Goal: Information Seeking & Learning: Find specific fact

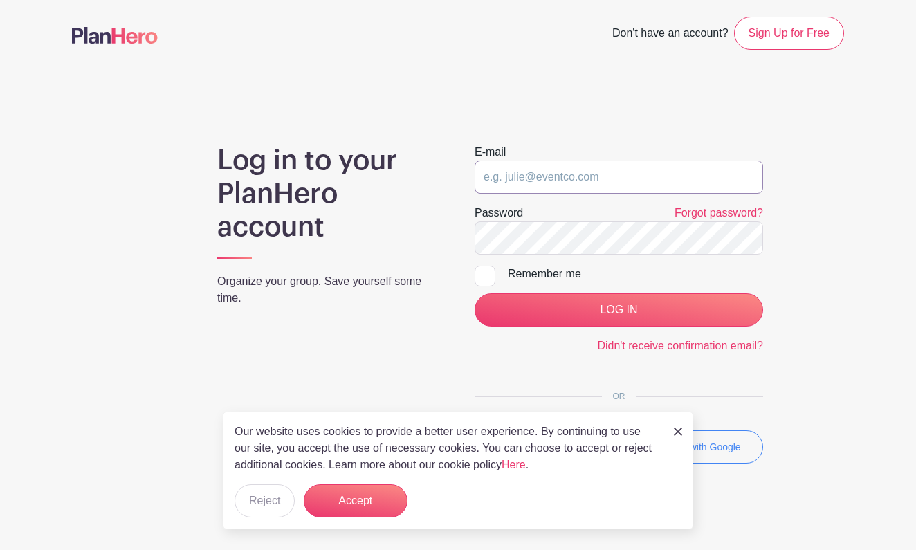
type input "[EMAIL_ADDRESS][DOMAIN_NAME]"
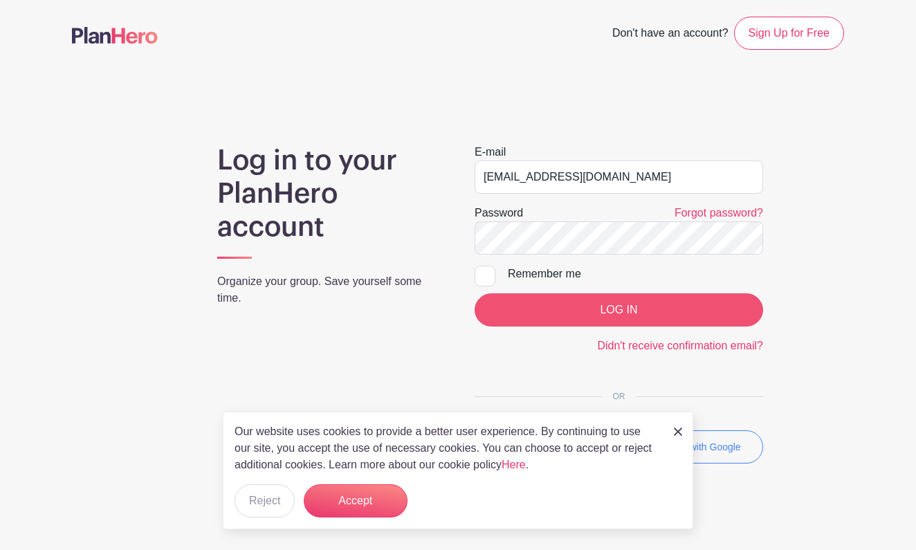
click at [593, 305] on input "LOG IN" at bounding box center [619, 309] width 289 height 33
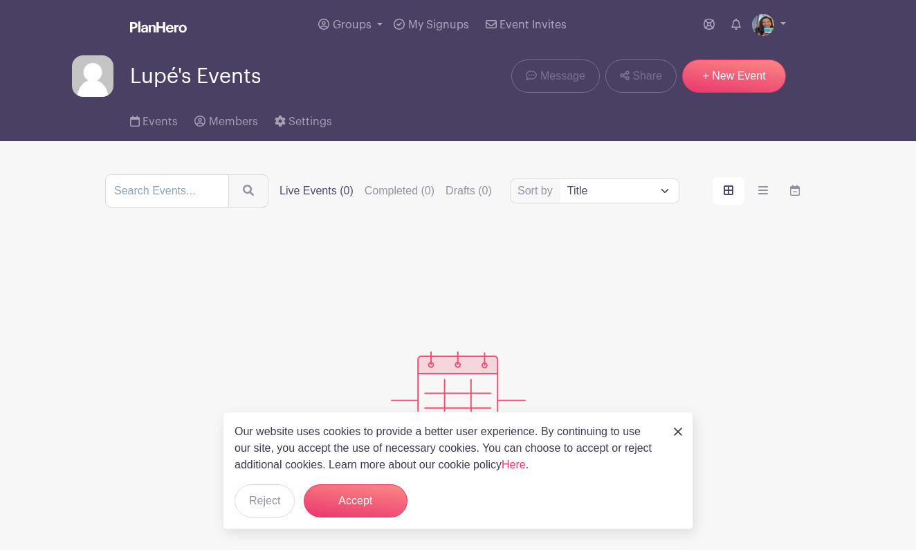
click at [336, 192] on label "Live Events (0)" at bounding box center [317, 191] width 74 height 17
click at [0, 0] on input "Live Events (0)" at bounding box center [0, 0] width 0 height 0
click at [155, 130] on link "Events" at bounding box center [154, 119] width 48 height 44
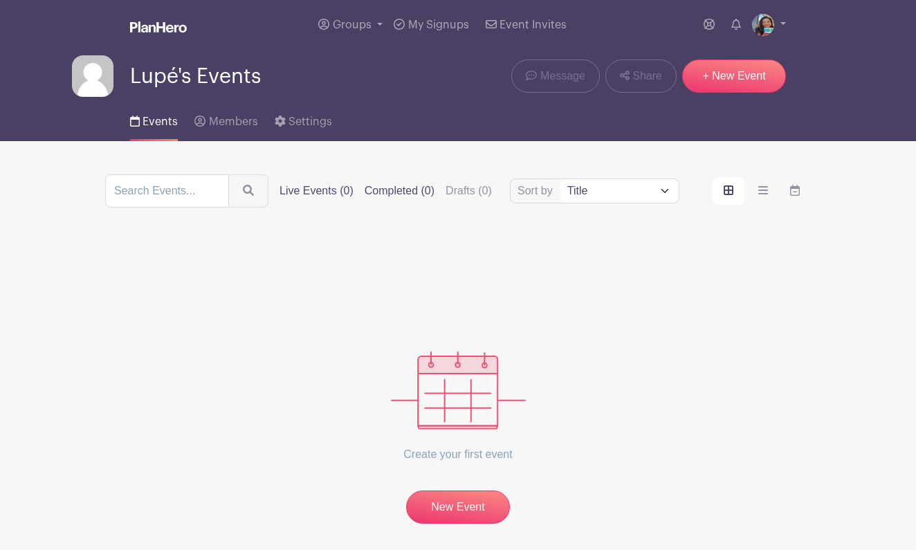
click at [417, 193] on label "Completed (0)" at bounding box center [400, 191] width 70 height 17
click at [0, 0] on input "Completed (0)" at bounding box center [0, 0] width 0 height 0
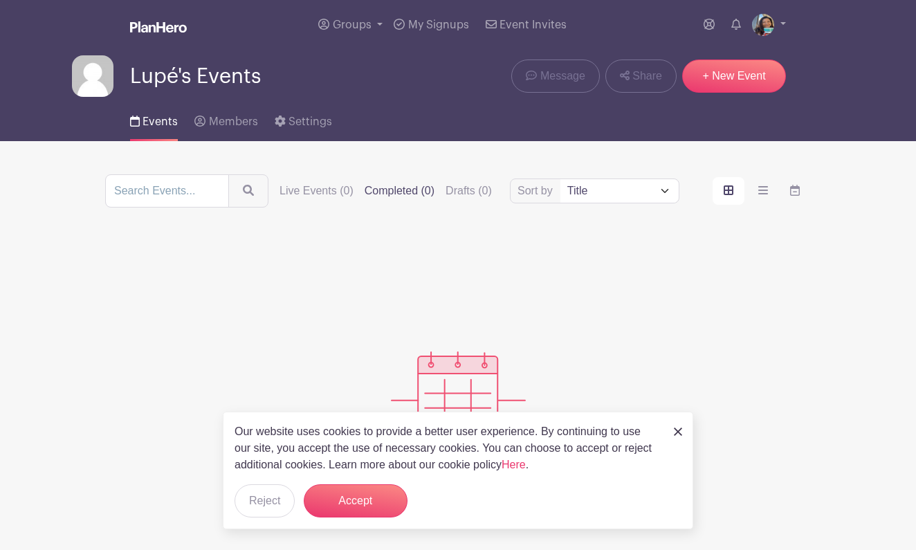
click at [156, 121] on span "Events" at bounding box center [160, 121] width 35 height 11
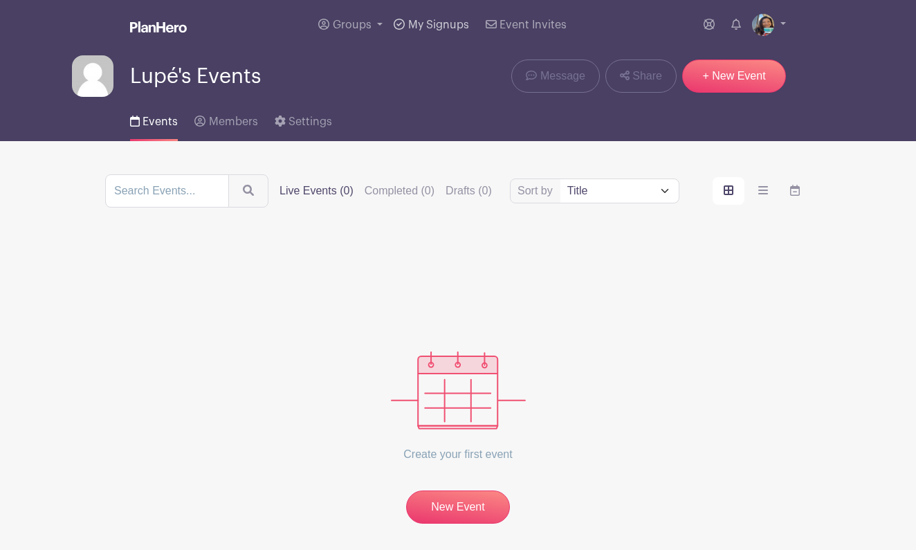
click at [439, 26] on span "My Signups" at bounding box center [438, 24] width 61 height 11
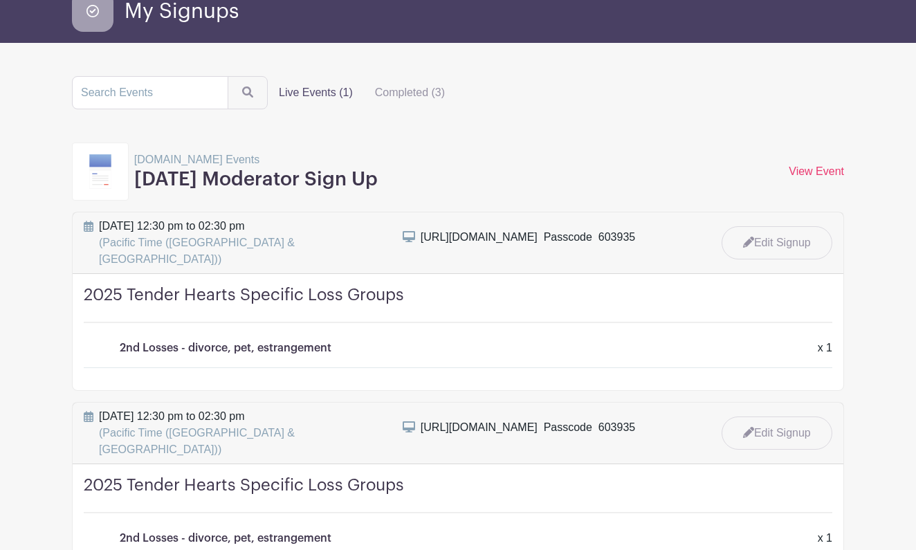
scroll to position [72, 0]
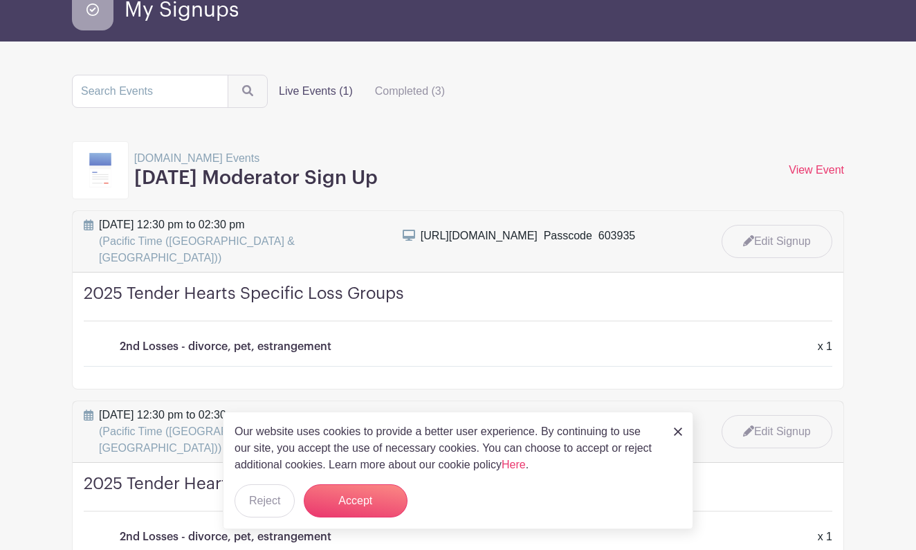
click at [260, 284] on h4 "2025 Tender Hearts Specific Loss Groups" at bounding box center [458, 303] width 749 height 38
click at [258, 509] on button "Reject" at bounding box center [265, 501] width 60 height 33
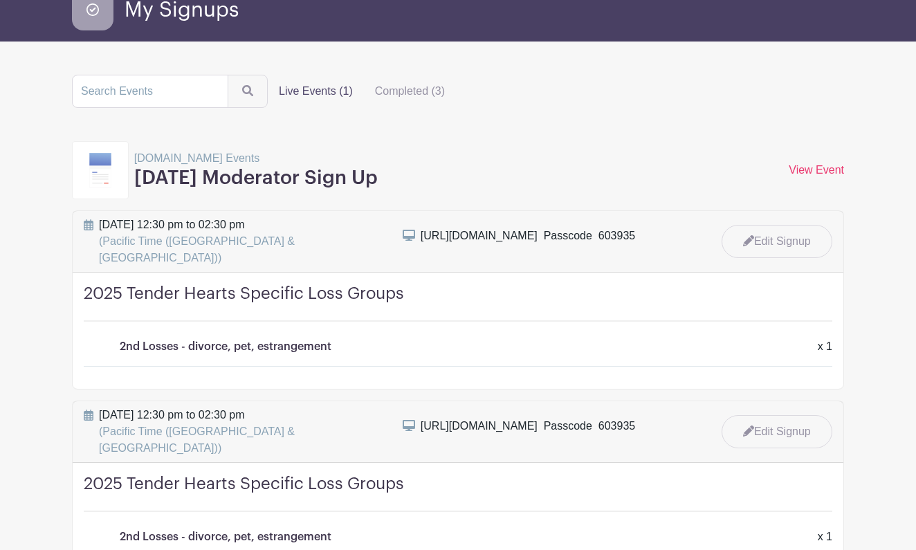
click at [242, 284] on h4 "2025 Tender Hearts Specific Loss Groups" at bounding box center [458, 303] width 749 height 38
click at [301, 222] on span "Monday, July 28, 2025 at 12:30 pm to 02:30 pm (Pacific Time (US & Canada))" at bounding box center [242, 242] width 287 height 50
click at [287, 169] on h3 "Monday Moderator Sign Up" at bounding box center [256, 179] width 244 height 24
click at [159, 168] on h3 "Monday Moderator Sign Up" at bounding box center [256, 179] width 244 height 24
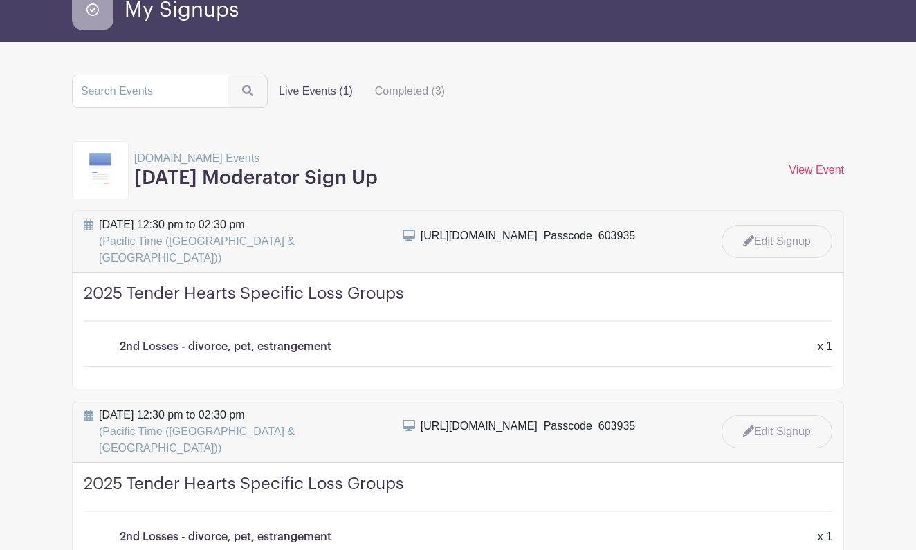
click at [111, 170] on img at bounding box center [100, 170] width 22 height 35
click at [532, 231] on div "https://bit.ly/2BACeaH  Passcode 603935" at bounding box center [528, 236] width 215 height 17
click at [831, 169] on link "View Event" at bounding box center [816, 170] width 55 height 12
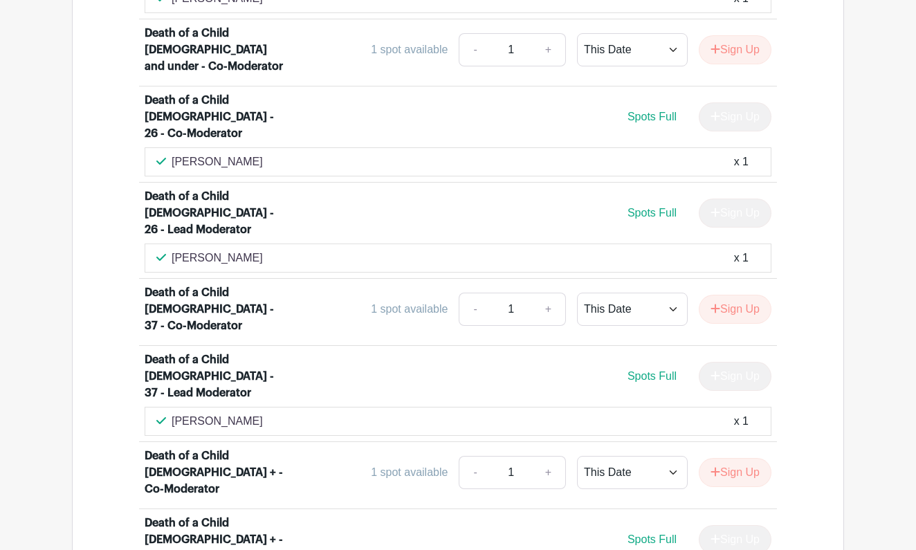
scroll to position [1221, 0]
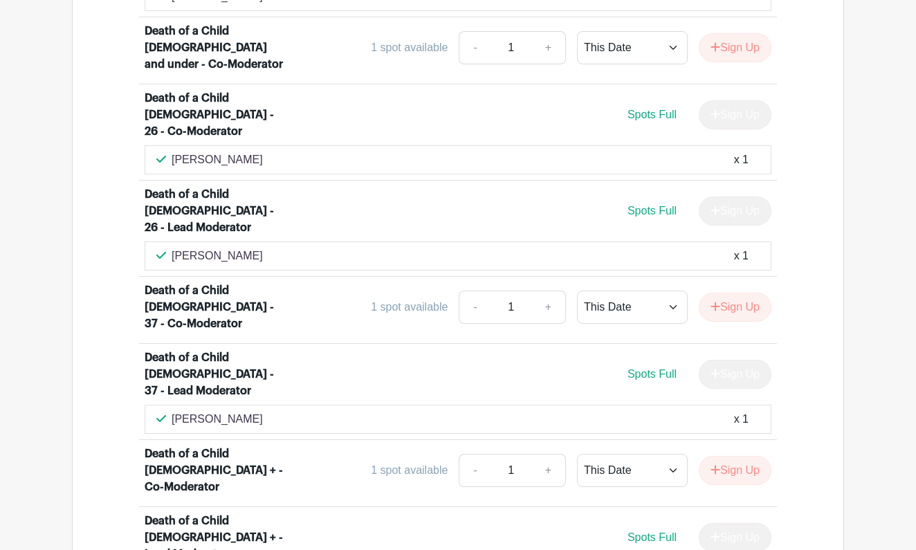
click at [228, 248] on p "jan williams" at bounding box center [217, 256] width 91 height 17
copy div "jan williams"
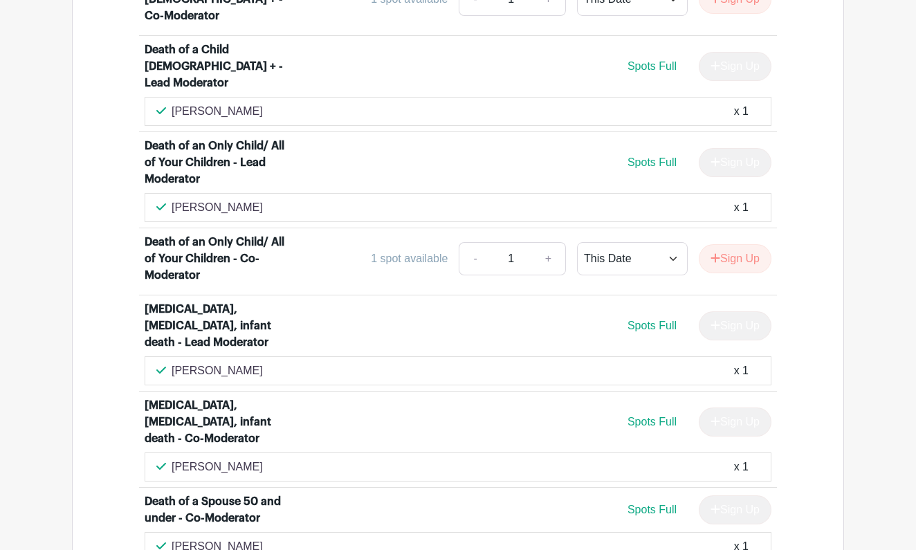
scroll to position [1694, 0]
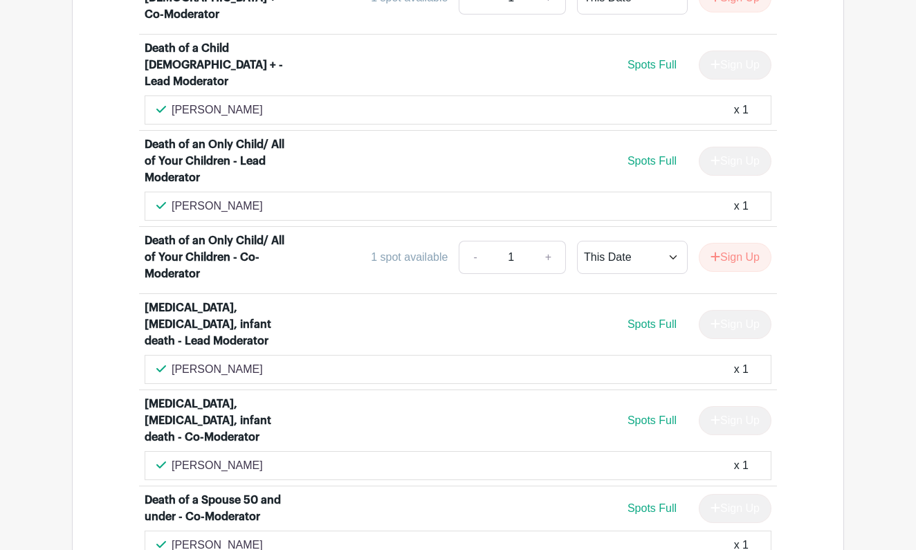
click at [255, 198] on div "David Kaniaupio x 1" at bounding box center [458, 206] width 604 height 17
click at [249, 198] on p "David Kaniaupio" at bounding box center [217, 206] width 91 height 17
drag, startPoint x: 252, startPoint y: 76, endPoint x: 174, endPoint y: 77, distance: 78.2
click at [174, 198] on p "David Kaniaupio" at bounding box center [217, 206] width 91 height 17
copy p "David Kaniaupio"
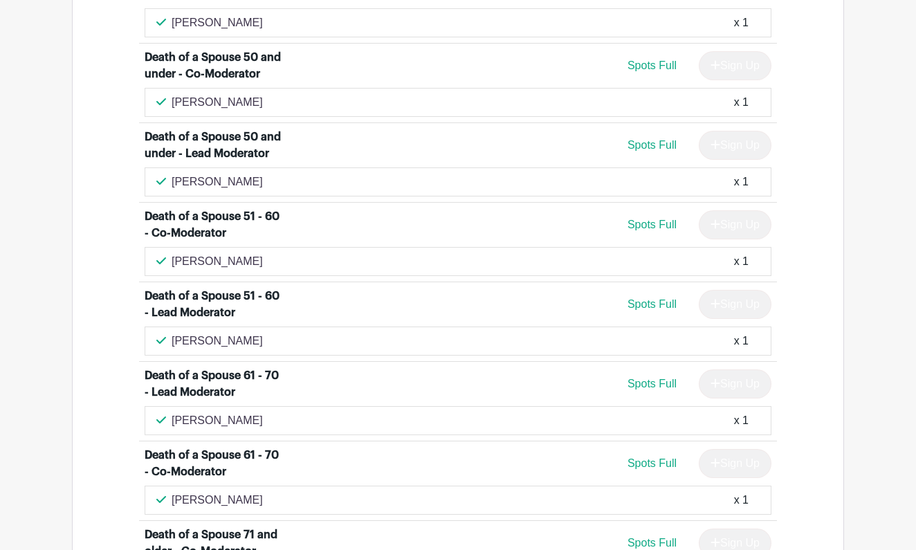
scroll to position [2142, 0]
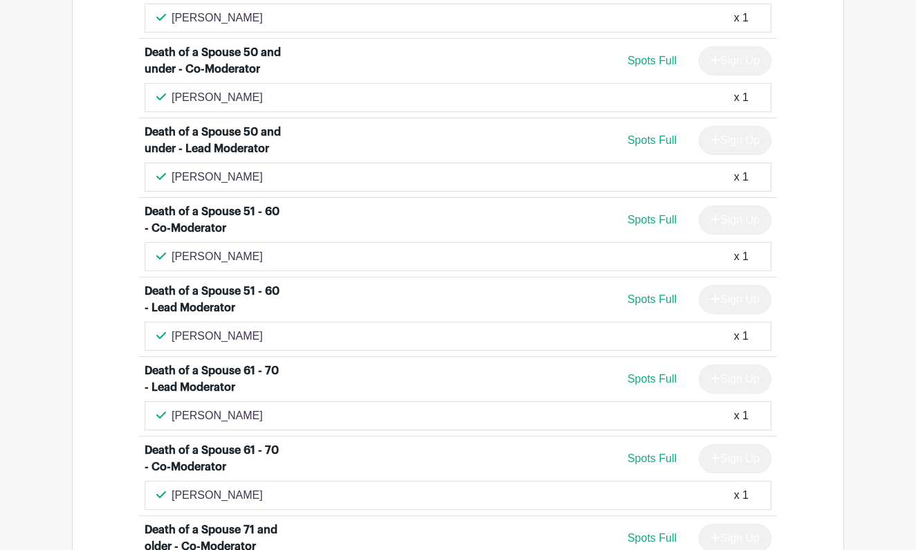
click at [248, 328] on div "Dawn Paterson x 1" at bounding box center [458, 336] width 604 height 17
drag, startPoint x: 245, startPoint y: 238, endPoint x: 173, endPoint y: 242, distance: 72.1
click at [173, 328] on p "Dawn Paterson" at bounding box center [217, 336] width 91 height 17
copy p "Dawn Paterson"
click at [75, 132] on div "2025 Tender Hearts Specific Loss Groups Death of a Child 17 and under - Lead Mo…" at bounding box center [458, 181] width 772 height 2528
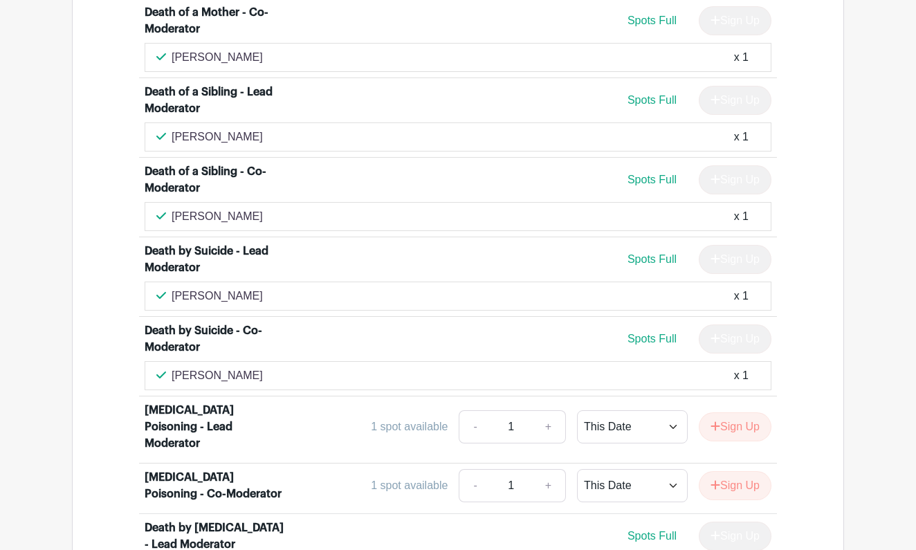
scroll to position [3001, 0]
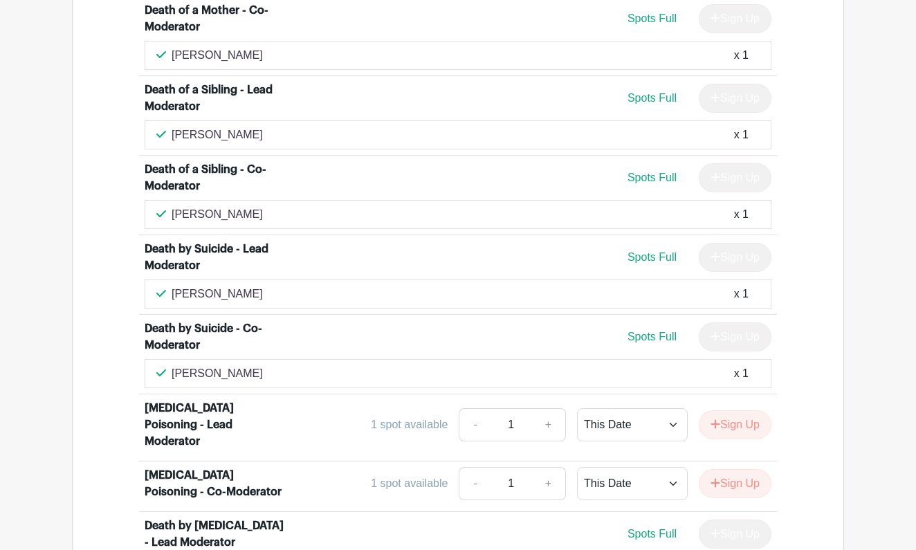
click at [240, 127] on p "Billie Hawkins" at bounding box center [217, 135] width 91 height 17
drag, startPoint x: 241, startPoint y: 71, endPoint x: 172, endPoint y: 75, distance: 69.3
click at [170, 127] on div "Billie Hawkins x 1" at bounding box center [458, 135] width 604 height 17
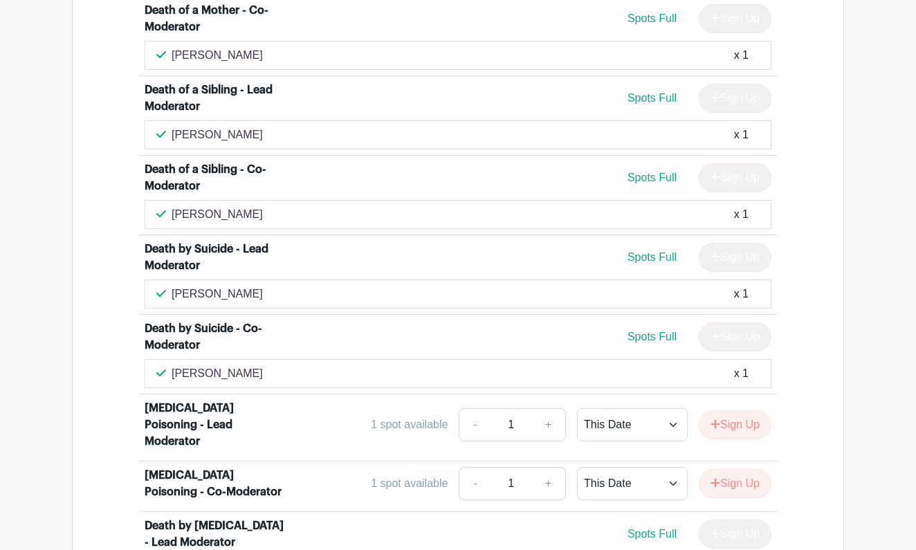
copy p "Billie Hawkins"
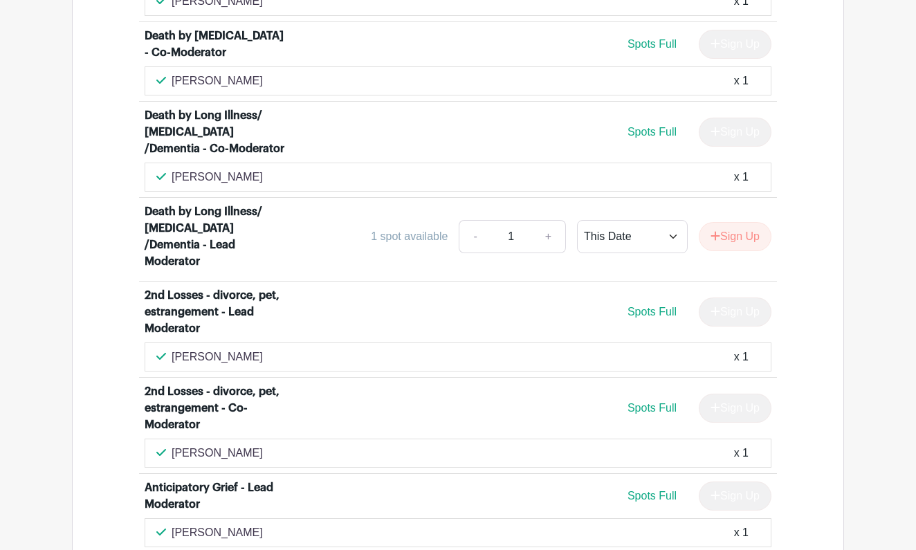
scroll to position [3570, 0]
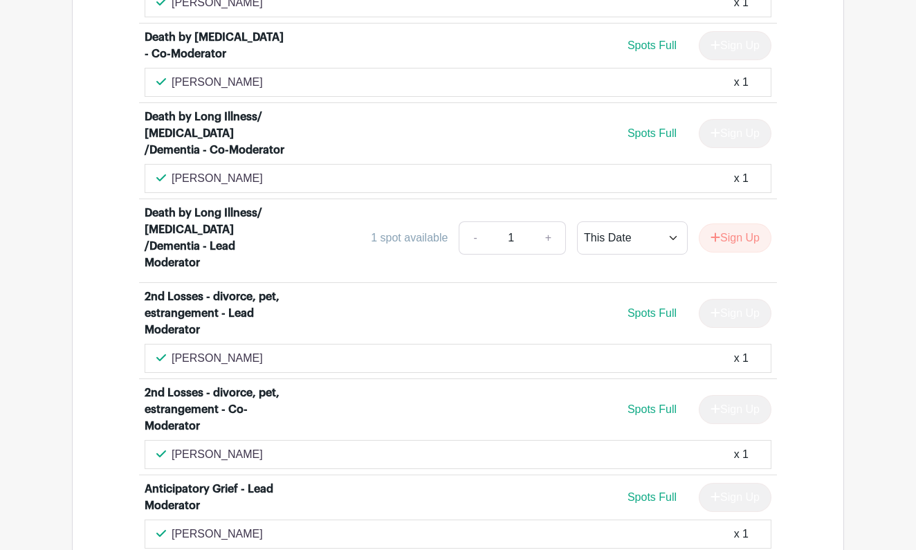
click at [231, 170] on div "Anne Tager x 1" at bounding box center [458, 178] width 604 height 17
drag, startPoint x: 228, startPoint y: 128, endPoint x: 175, endPoint y: 134, distance: 52.9
click at [174, 170] on div "Anne Tager x 1" at bounding box center [458, 178] width 604 height 17
copy p "Anne Tager"
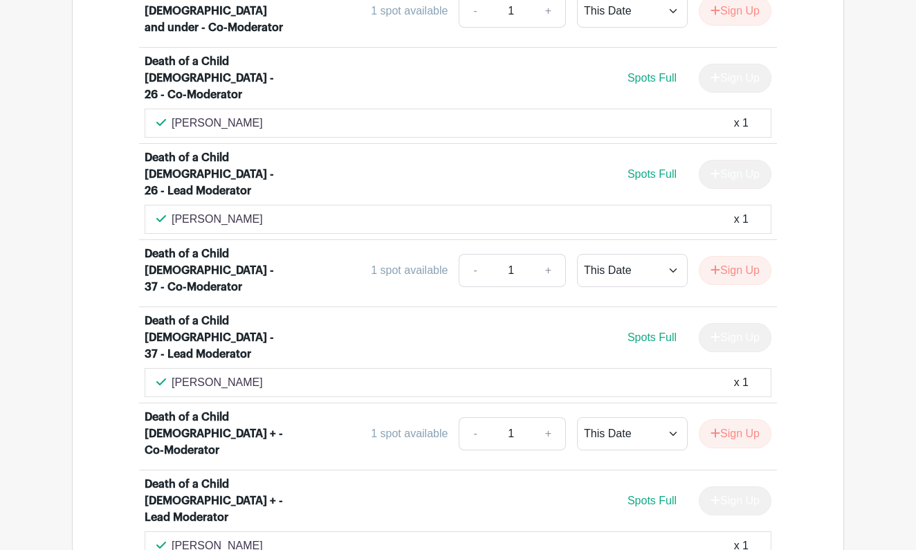
scroll to position [1256, 0]
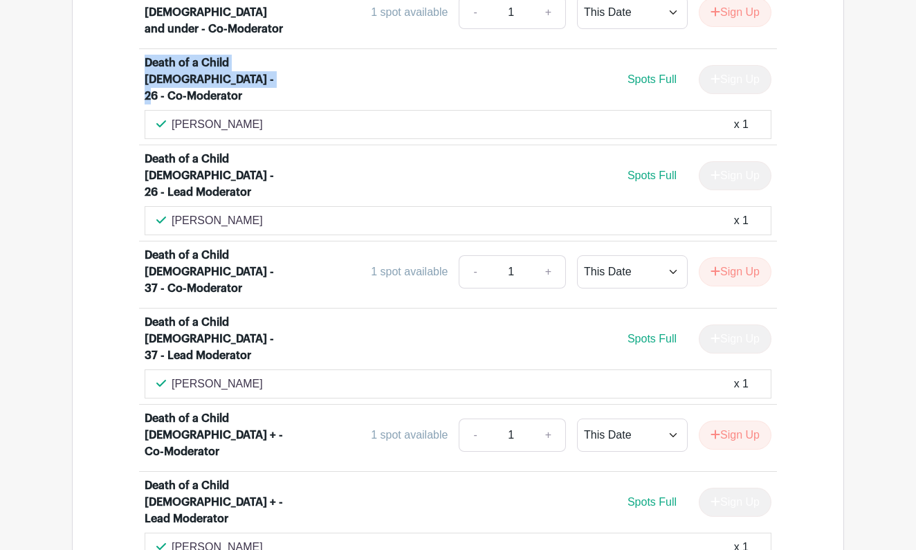
drag, startPoint x: 237, startPoint y: 48, endPoint x: 143, endPoint y: 37, distance: 94.1
click at [143, 49] on li "Death of a Child 18 - 26 - Co-Moderator Spots Full Sign Up Michelle Betzler x 1" at bounding box center [458, 97] width 638 height 96
copy div "Death of a Child 18 - 26 - Co-Moderator"
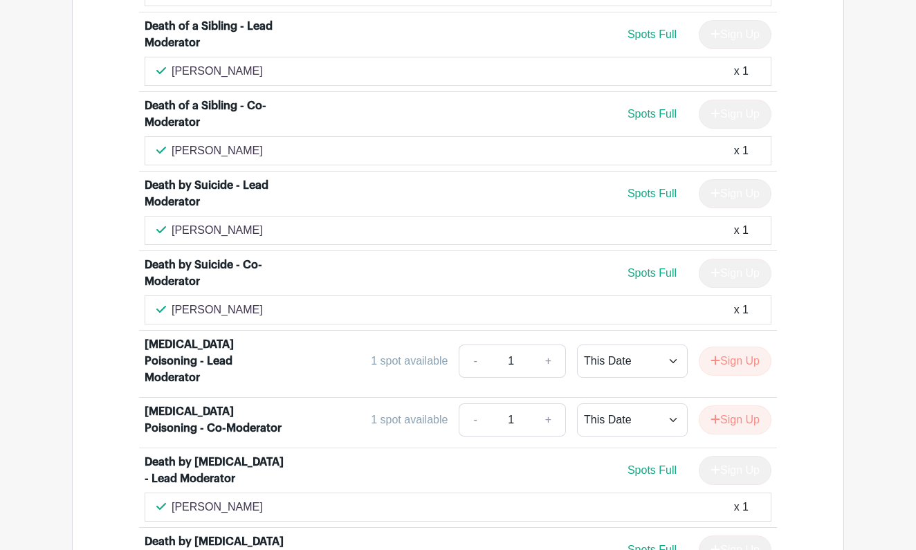
scroll to position [3069, 0]
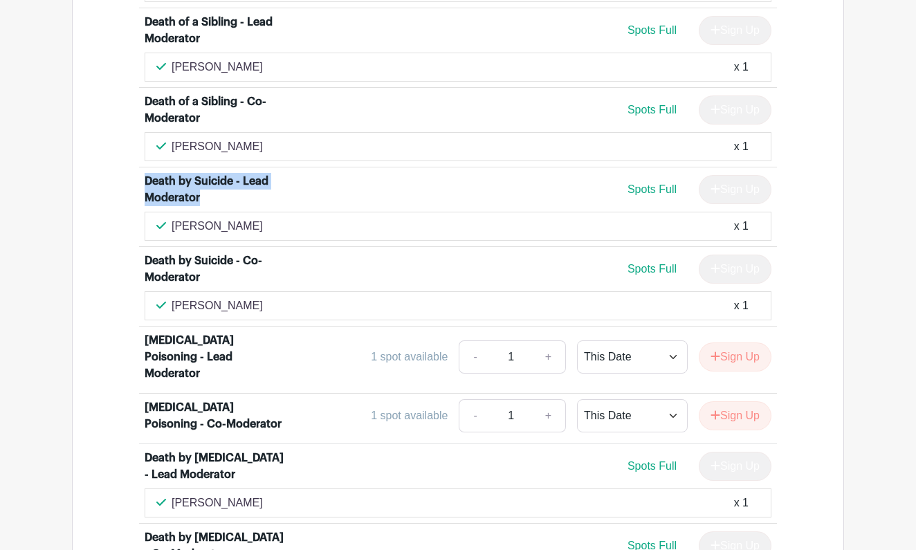
drag, startPoint x: 208, startPoint y: 132, endPoint x: 140, endPoint y: 122, distance: 68.5
click at [140, 168] on li "Death by Suicide - Lead Moderator Spots Full Sign Up MAGDALENA FIJAŁKOWSKA x 1" at bounding box center [458, 208] width 638 height 80
copy div "Death by Suicide - Lead Moderator"
